Goal: Information Seeking & Learning: Learn about a topic

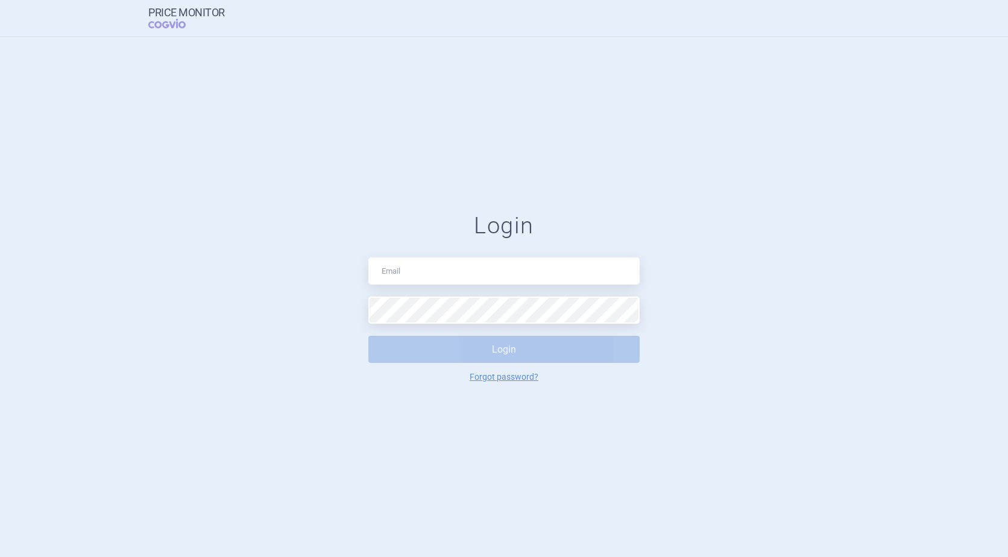
type input "[PERSON_NAME][EMAIL_ADDRESS][DOMAIN_NAME]"
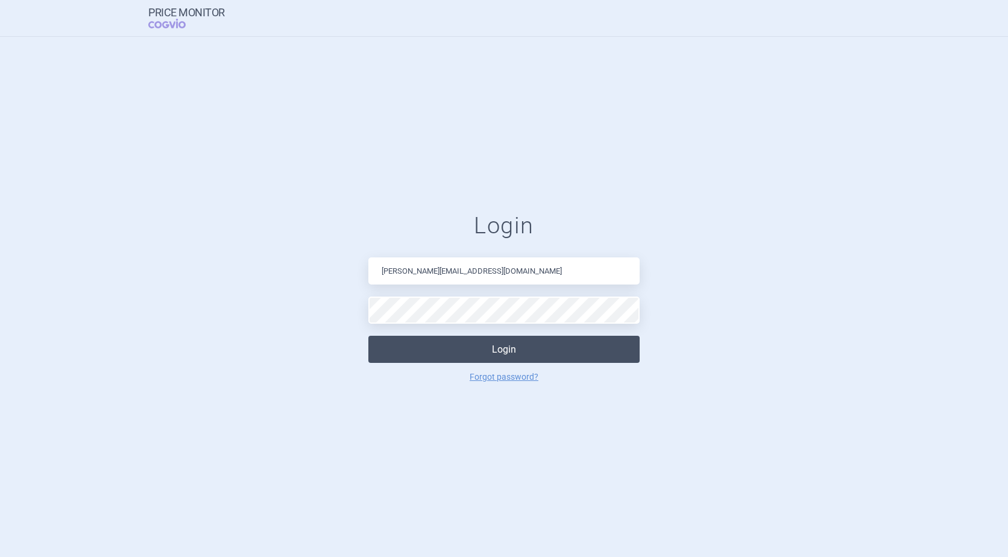
click at [509, 355] on button "Login" at bounding box center [503, 349] width 271 height 27
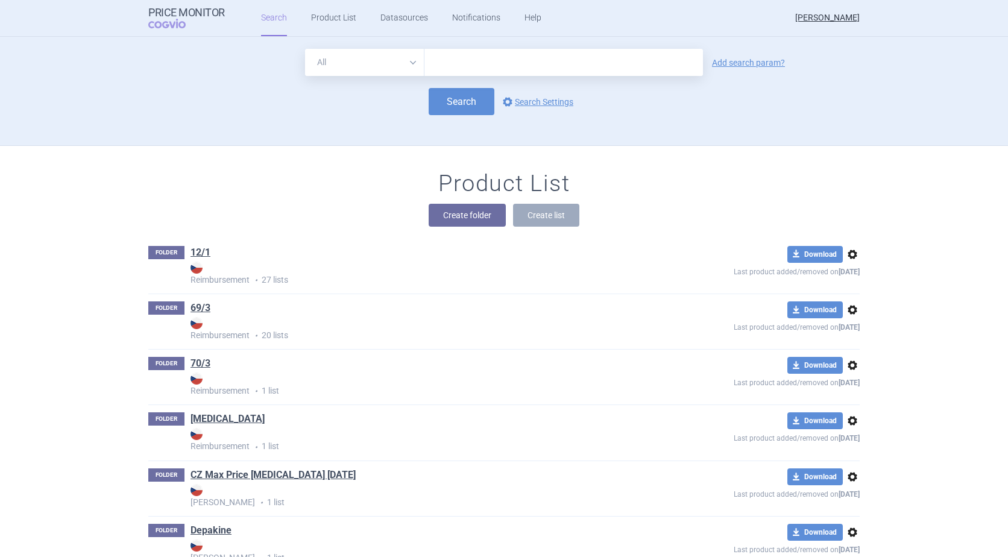
click at [448, 60] on input "text" at bounding box center [563, 62] width 278 height 27
type input "[MEDICAL_DATA]"
click button "Search" at bounding box center [461, 101] width 66 height 27
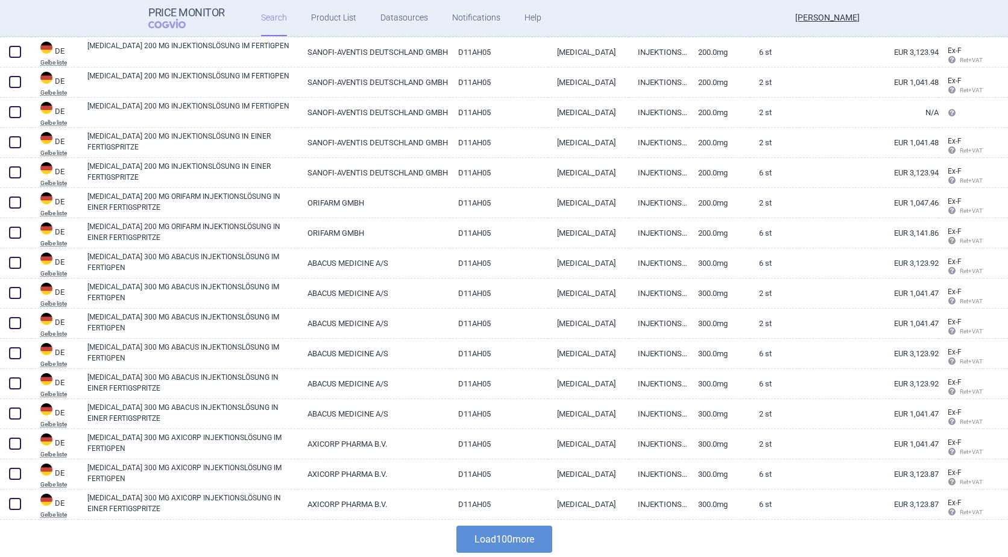
scroll to position [2746, 0]
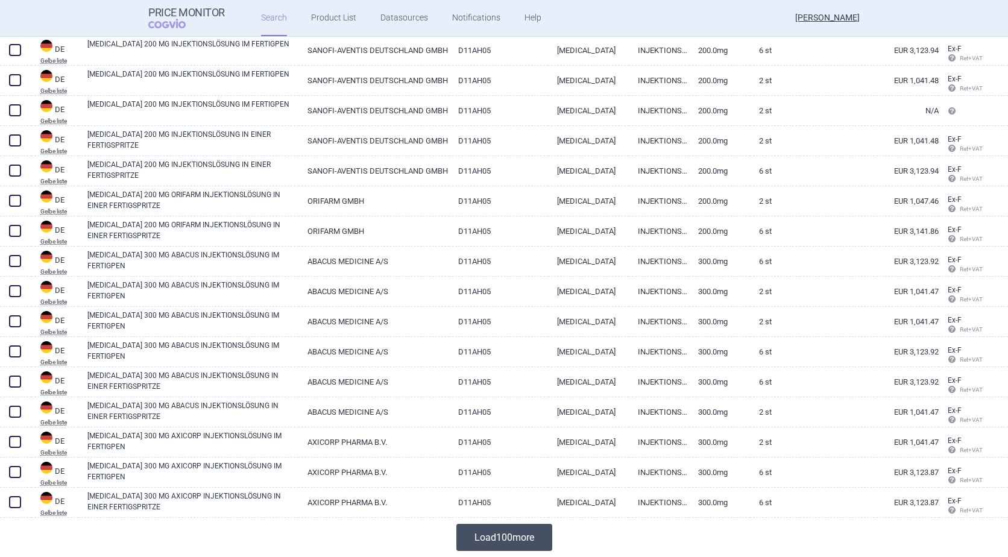
click at [533, 532] on button "Load 100 more" at bounding box center [504, 537] width 96 height 27
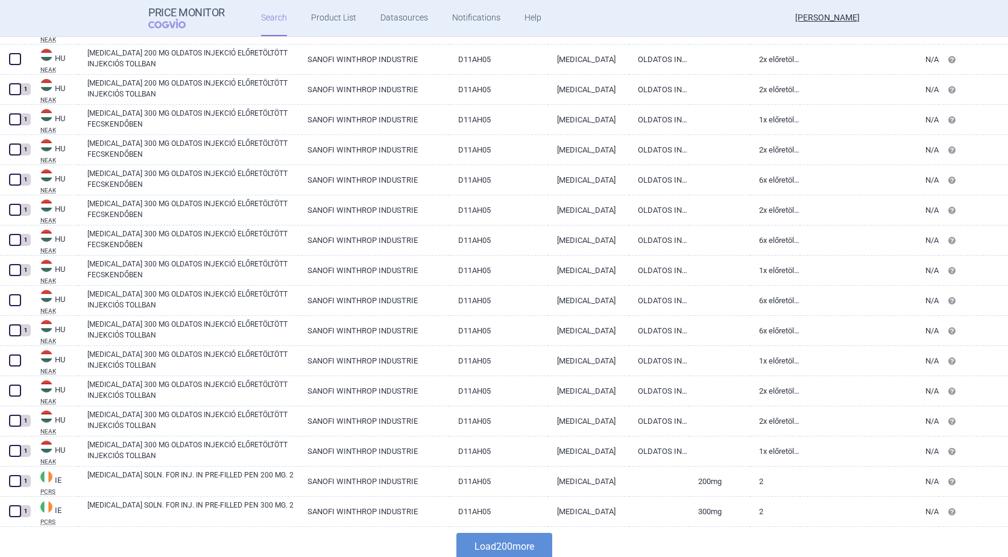
scroll to position [5759, 0]
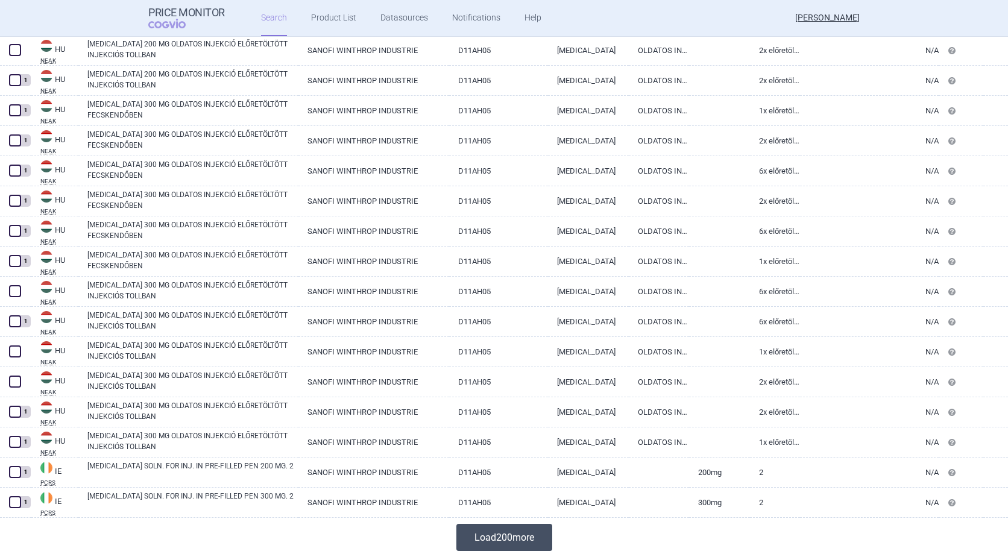
click at [514, 537] on button "Load 200 more" at bounding box center [504, 537] width 96 height 27
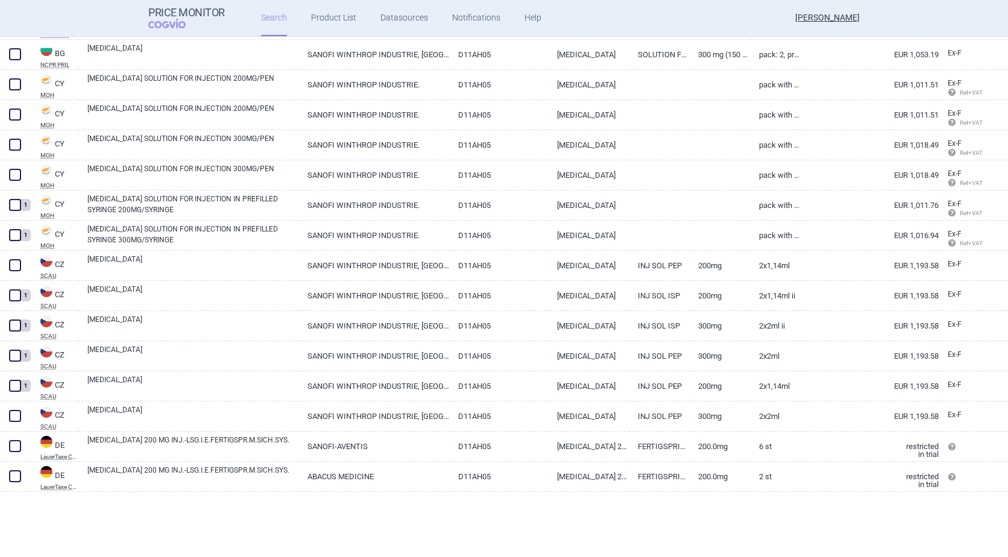
scroll to position [0, 0]
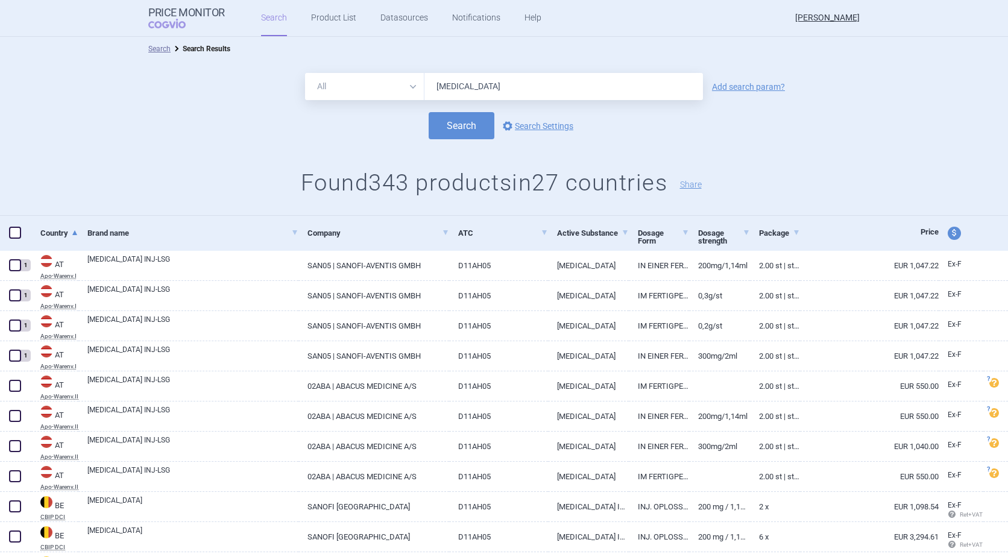
click at [950, 233] on span "price and currency" at bounding box center [953, 233] width 13 height 13
select select "ex-factory"
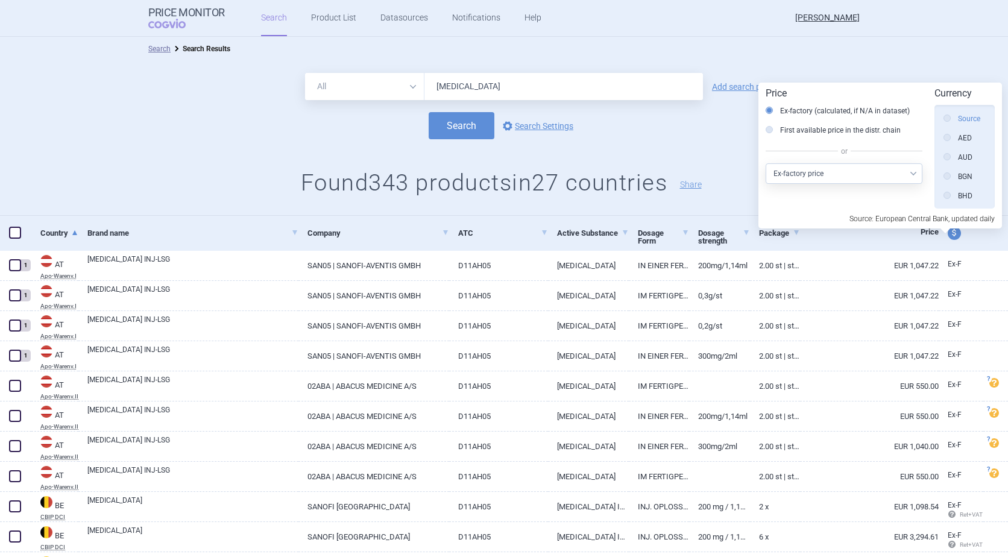
click at [959, 119] on label "Source" at bounding box center [961, 119] width 37 height 12
click at [956, 119] on input "Source" at bounding box center [950, 119] width 12 height 12
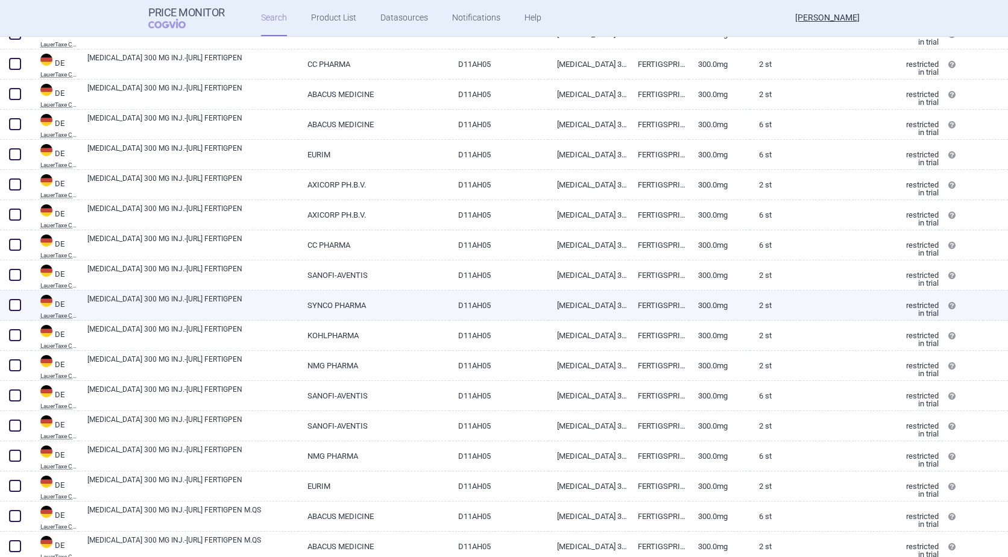
scroll to position [2049, 0]
